Goal: Transaction & Acquisition: Purchase product/service

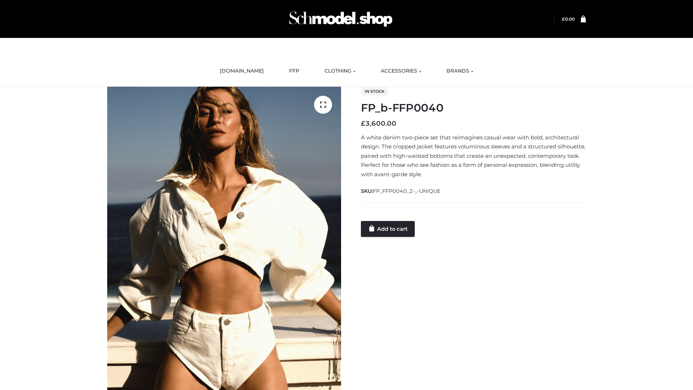
click at [388, 228] on link "Add to cart" at bounding box center [388, 229] width 54 height 16
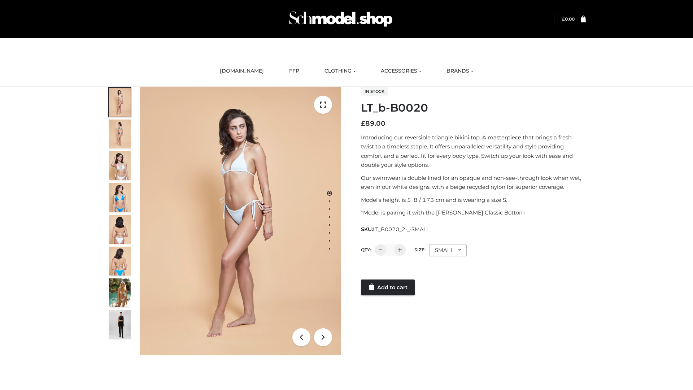
click at [388, 287] on link "Add to cart" at bounding box center [388, 287] width 54 height 16
